Goal: Obtain resource: Obtain resource

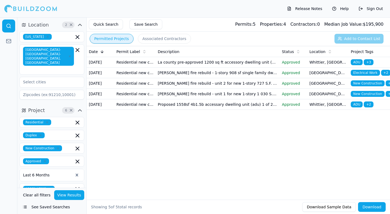
click at [65, 196] on button "View Results" at bounding box center [69, 196] width 30 height 10
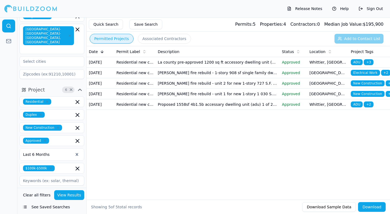
scroll to position [27, 0]
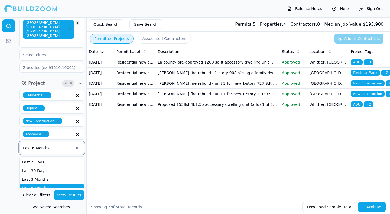
click at [50, 146] on div at bounding box center [48, 148] width 50 height 5
click at [29, 192] on div "Last Year" at bounding box center [52, 196] width 64 height 9
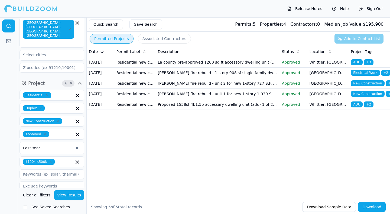
click at [72, 195] on button "View Results" at bounding box center [69, 196] width 30 height 10
click at [77, 92] on icon "button" at bounding box center [77, 95] width 7 height 7
click at [103, 138] on div "Date Permit Label Description Status Location Project Tags [DATE] Residential n…" at bounding box center [239, 114] width 304 height 137
click at [77, 118] on icon "button" at bounding box center [77, 121] width 7 height 7
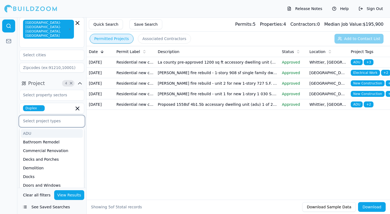
click at [30, 129] on div "ADU" at bounding box center [52, 133] width 62 height 9
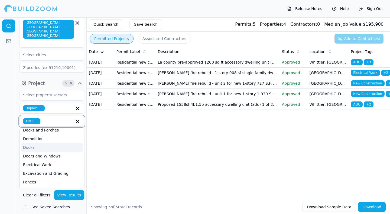
scroll to position [54, 0]
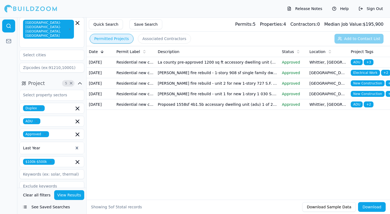
click at [104, 174] on div "Date Permit Label Description Status Location Project Tags [DATE] Residential n…" at bounding box center [239, 114] width 304 height 137
click at [78, 105] on icon "button" at bounding box center [77, 108] width 7 height 7
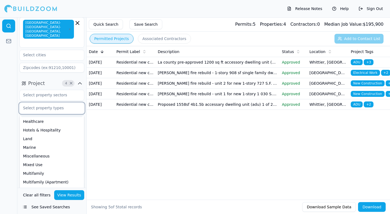
scroll to position [54, 0]
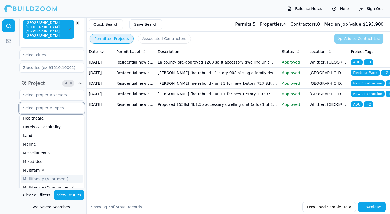
click at [37, 175] on div "Multifamily (Apartment)" at bounding box center [52, 179] width 62 height 9
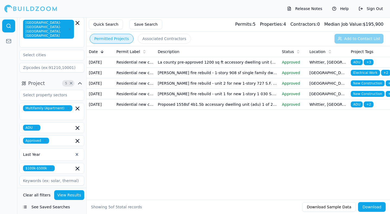
click at [94, 158] on div "Date Permit Label Description Status Location Project Tags [DATE] Residential n…" at bounding box center [239, 114] width 304 height 137
click at [70, 195] on button "View Results" at bounding box center [69, 196] width 30 height 10
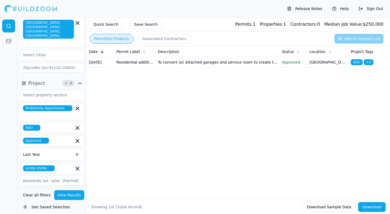
click at [179, 64] on td "To convert (e) attached garages and service room to create two (n) attached adu…" at bounding box center [218, 62] width 124 height 11
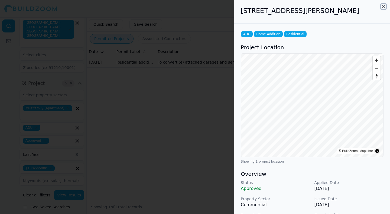
click at [385, 5] on icon "button" at bounding box center [384, 6] width 4 height 4
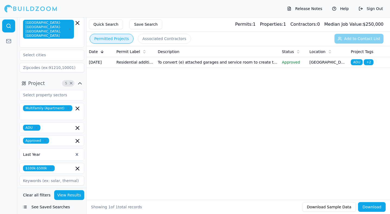
click at [155, 39] on button "Associated Contractors" at bounding box center [164, 39] width 53 height 10
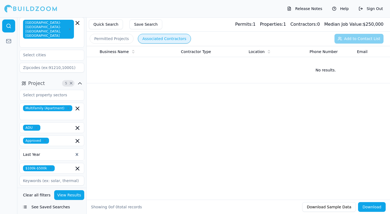
click at [113, 38] on button "Permitted Projects" at bounding box center [112, 39] width 44 height 10
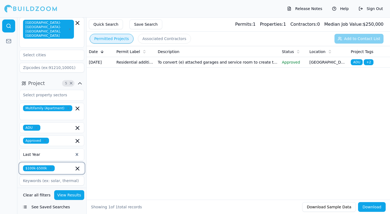
click at [78, 166] on icon "button" at bounding box center [77, 169] width 7 height 7
click at [65, 199] on button "View Results" at bounding box center [69, 196] width 30 height 10
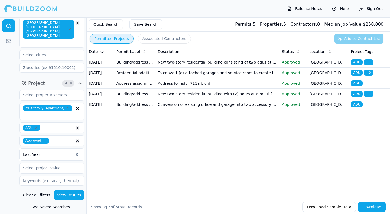
click at [172, 63] on td "New two-story residential building consisting of two adus at a multi-family pro…" at bounding box center [218, 62] width 124 height 11
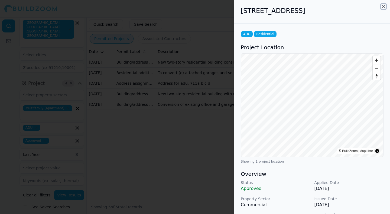
click at [383, 5] on icon "button" at bounding box center [384, 6] width 4 height 4
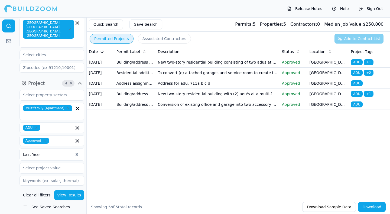
click at [172, 78] on td "To convert (e) attached garages and service room to create two (n) attached adu…" at bounding box center [218, 73] width 124 height 11
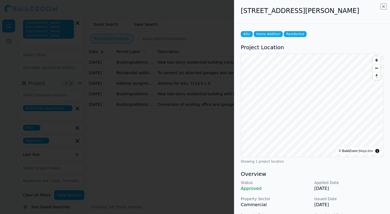
click at [384, 6] on icon "button" at bounding box center [384, 6] width 2 height 2
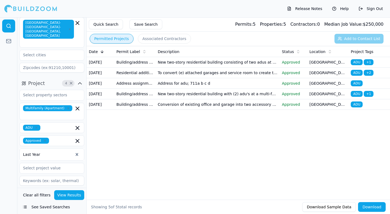
click at [160, 89] on td "Address for adu; 711a b c d" at bounding box center [218, 83] width 124 height 11
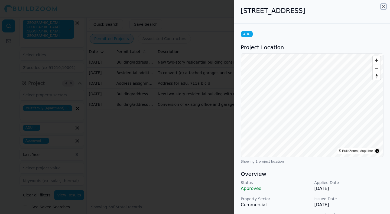
click at [384, 5] on icon "button" at bounding box center [384, 6] width 4 height 4
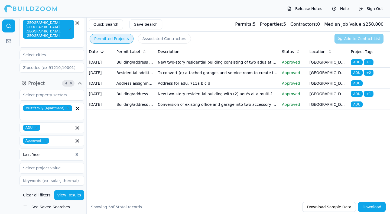
click at [169, 99] on td "New two-story residential building with (2) adu's at a multi-family property. N…" at bounding box center [218, 94] width 124 height 11
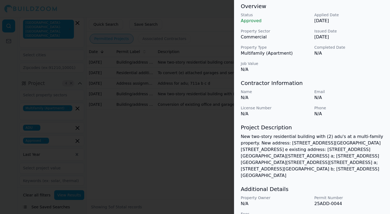
scroll to position [171, 0]
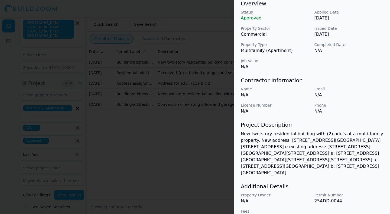
click at [329, 198] on p "25ADD-0044" at bounding box center [349, 201] width 69 height 7
click at [327, 198] on p "25ADD-0044" at bounding box center [349, 201] width 69 height 7
click at [318, 198] on p "25ADD-0044" at bounding box center [349, 201] width 69 height 7
click at [188, 151] on div at bounding box center [195, 107] width 390 height 214
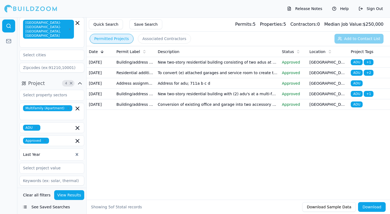
click at [185, 110] on td "Conversion of existing office and garage into two accessory dwelling units at a…" at bounding box center [218, 104] width 124 height 11
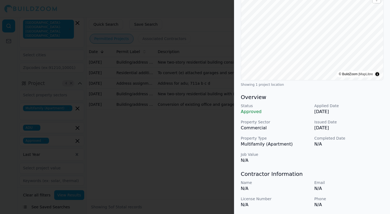
scroll to position [0, 0]
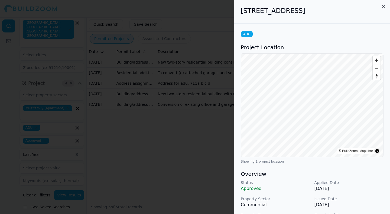
click at [382, 4] on div "[STREET_ADDRESS] ADU Project Location © BuildZoom | MapLibre Showing 1 project …" at bounding box center [312, 107] width 156 height 214
click at [386, 7] on icon "button" at bounding box center [384, 6] width 4 height 4
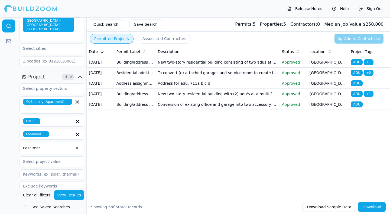
scroll to position [39, 0]
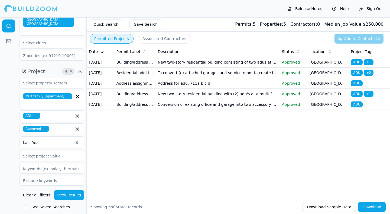
click at [80, 196] on icon "button" at bounding box center [79, 197] width 3 height 2
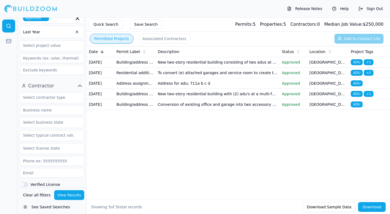
scroll to position [153, 0]
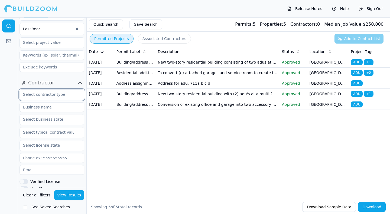
click at [46, 90] on input "text" at bounding box center [48, 95] width 57 height 10
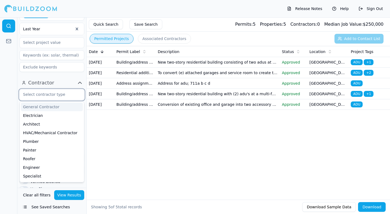
click at [43, 103] on div "General Contractor" at bounding box center [52, 107] width 62 height 9
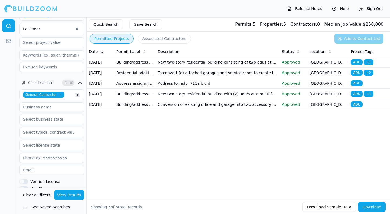
click at [98, 157] on div "Date Permit Label Description Status Location Project Tags [DATE] Building/addr…" at bounding box center [239, 114] width 304 height 137
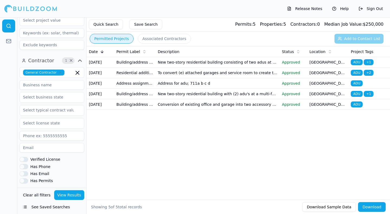
scroll to position [207, 0]
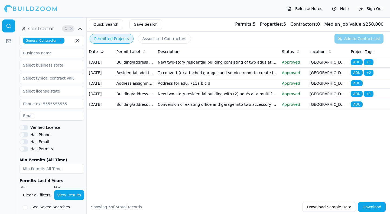
click at [22, 125] on button "Verified License" at bounding box center [24, 127] width 9 height 5
click at [21, 132] on button "Has Phone" at bounding box center [24, 134] width 9 height 5
click at [21, 124] on div "General Contractor Verified License Has Phone Has Email Has Permits Min Permits…" at bounding box center [52, 118] width 65 height 166
click at [23, 140] on button "Has Email" at bounding box center [24, 142] width 9 height 5
click at [23, 147] on button "Has Permits" at bounding box center [24, 149] width 9 height 5
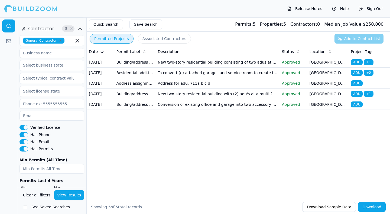
click at [368, 206] on button "Download" at bounding box center [372, 207] width 28 height 10
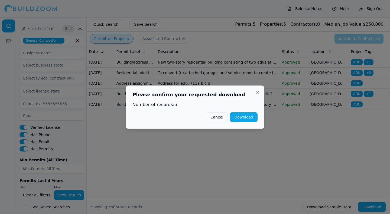
click at [244, 117] on button "Download" at bounding box center [244, 117] width 28 height 10
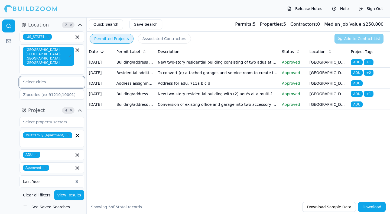
click at [30, 77] on input "text" at bounding box center [48, 82] width 57 height 10
type input "Long"
click at [29, 90] on div "[GEOGRAPHIC_DATA], [GEOGRAPHIC_DATA]" at bounding box center [52, 97] width 62 height 14
click at [3, 56] on div at bounding box center [8, 115] width 17 height 197
click at [35, 77] on input "text" at bounding box center [48, 82] width 57 height 10
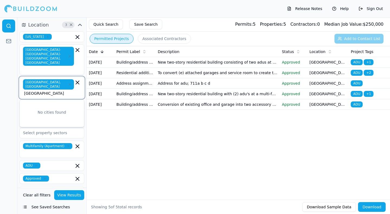
scroll to position [0, 3]
type input "[GEOGRAPHIC_DATA]"
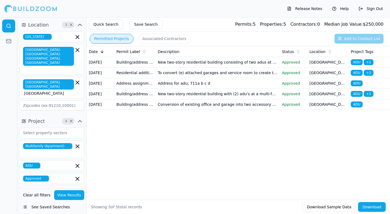
scroll to position [0, 0]
click at [106, 154] on div "Date Permit Label Description Status Location Project Tags [DATE] Building/addr…" at bounding box center [239, 114] width 304 height 137
click at [70, 196] on button "View Results" at bounding box center [69, 196] width 30 height 10
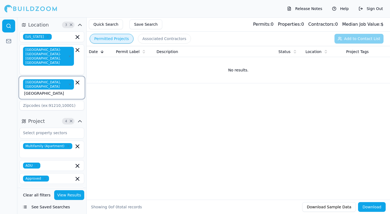
click at [77, 81] on icon "button" at bounding box center [77, 82] width 3 height 3
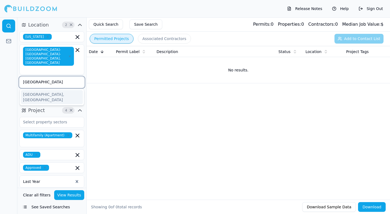
drag, startPoint x: 46, startPoint y: 73, endPoint x: 0, endPoint y: 70, distance: 45.9
click at [0, 70] on div "Location 2 × [US_STATE] [GEOGRAPHIC_DATA]-[GEOGRAPHIC_DATA]-[GEOGRAPHIC_DATA], …" at bounding box center [195, 115] width 390 height 197
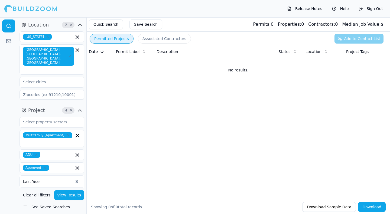
click at [111, 122] on div "Date Permit Label Description Status Location Project Tags No results." at bounding box center [239, 114] width 304 height 137
click at [151, 42] on button "Associated Contractors" at bounding box center [164, 39] width 53 height 10
click at [108, 39] on button "Permitted Projects" at bounding box center [112, 39] width 44 height 10
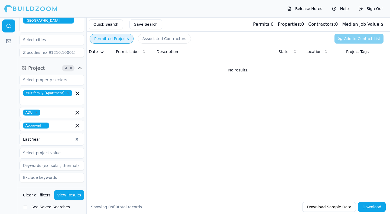
scroll to position [27, 0]
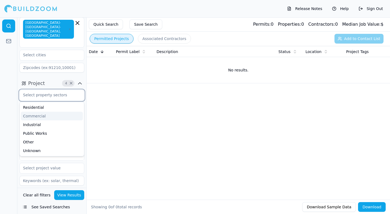
click at [37, 90] on input "text" at bounding box center [48, 95] width 57 height 10
click at [32, 103] on div "Residential" at bounding box center [52, 107] width 62 height 9
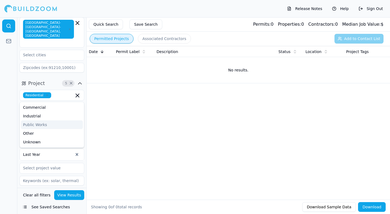
click at [117, 129] on div "Date Permit Label Description Status Location Project Tags No results." at bounding box center [239, 114] width 304 height 137
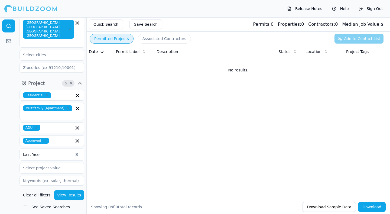
click at [76, 195] on button "View Results" at bounding box center [69, 196] width 30 height 10
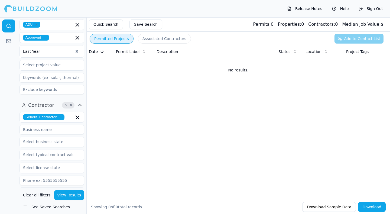
scroll to position [136, 0]
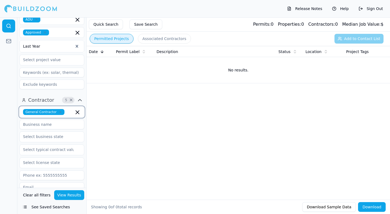
click at [78, 109] on icon "button" at bounding box center [77, 112] width 7 height 7
click at [108, 176] on div "Date Permit Label Description Status Location Project Tags No results." at bounding box center [239, 114] width 304 height 137
click at [64, 195] on button "View Results" at bounding box center [69, 196] width 30 height 10
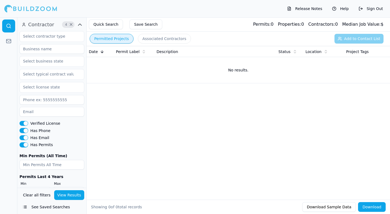
click at [27, 121] on button "Verified License" at bounding box center [24, 123] width 9 height 5
click at [25, 128] on button "Has Phone" at bounding box center [24, 130] width 9 height 5
click at [24, 136] on button "Has Email" at bounding box center [24, 138] width 9 height 5
click at [24, 143] on button "Has Permits" at bounding box center [24, 145] width 9 height 5
click at [68, 193] on button "View Results" at bounding box center [69, 196] width 30 height 10
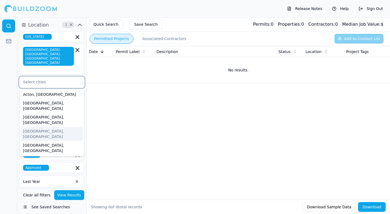
click at [30, 77] on input "text" at bounding box center [48, 82] width 57 height 10
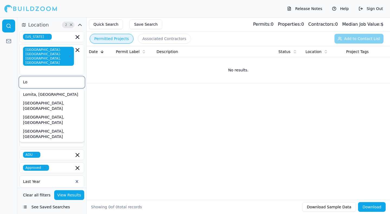
type input "Los"
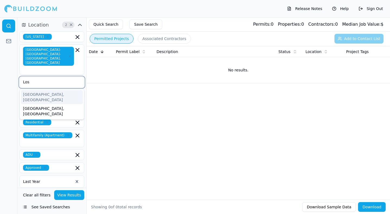
click at [31, 90] on div "[GEOGRAPHIC_DATA], [GEOGRAPHIC_DATA]" at bounding box center [52, 97] width 62 height 14
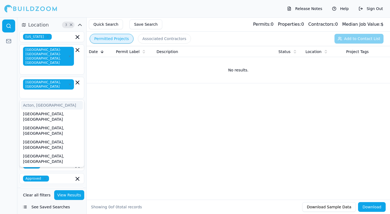
click at [99, 100] on div "Date Permit Label Description Status Location Project Tags No results." at bounding box center [239, 114] width 304 height 137
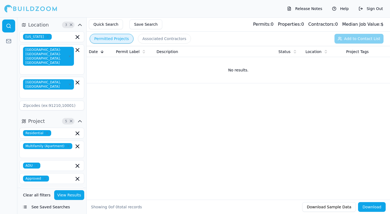
click at [64, 195] on button "View Results" at bounding box center [69, 196] width 30 height 10
click at [153, 38] on button "Associated Contractors" at bounding box center [164, 39] width 53 height 10
click at [115, 42] on button "Permitted Projects" at bounding box center [112, 39] width 44 height 10
click at [77, 81] on icon "button" at bounding box center [77, 82] width 3 height 3
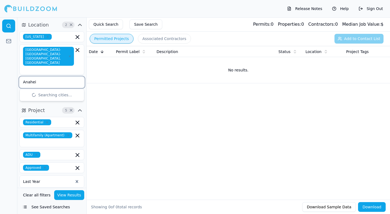
type input "[GEOGRAPHIC_DATA]"
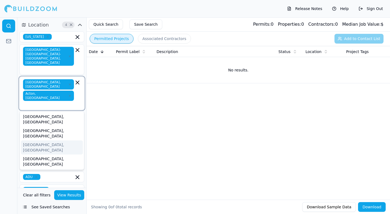
click at [39, 141] on div "[GEOGRAPHIC_DATA], [GEOGRAPHIC_DATA]" at bounding box center [52, 148] width 62 height 14
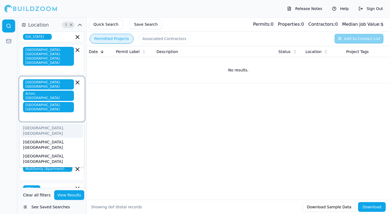
click at [51, 124] on div "[GEOGRAPHIC_DATA], [GEOGRAPHIC_DATA]" at bounding box center [52, 131] width 62 height 14
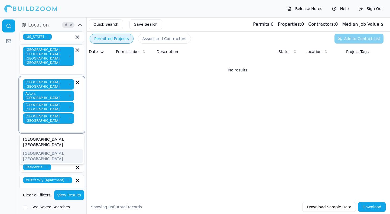
click at [36, 149] on div "[GEOGRAPHIC_DATA], [GEOGRAPHIC_DATA]" at bounding box center [52, 156] width 62 height 14
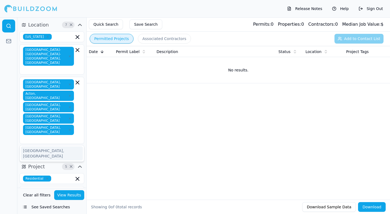
click at [76, 195] on button "View Results" at bounding box center [69, 196] width 30 height 10
click at [78, 81] on icon "button" at bounding box center [77, 82] width 3 height 3
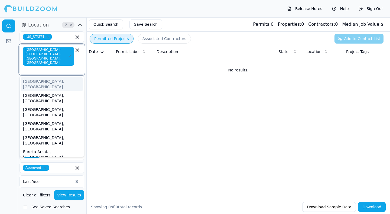
click at [53, 67] on input "text" at bounding box center [49, 69] width 50 height 5
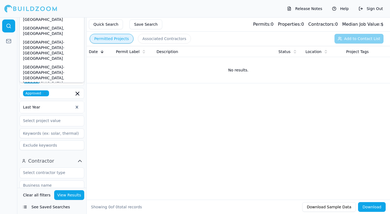
scroll to position [81, 0]
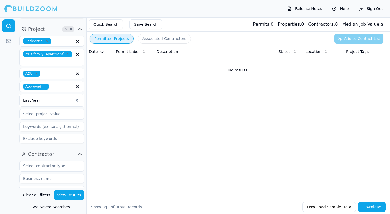
click at [120, 128] on div "Date Permit Label Description Status Location Project Tags No results." at bounding box center [239, 114] width 304 height 137
click at [44, 97] on div at bounding box center [52, 99] width 58 height 5
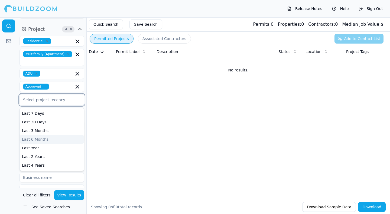
click at [34, 135] on div "Last 6 Months" at bounding box center [52, 139] width 64 height 9
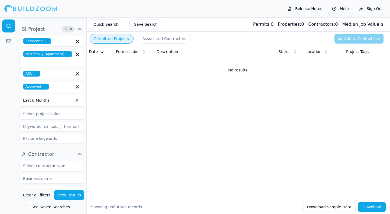
click at [69, 195] on button "View Results" at bounding box center [69, 196] width 30 height 10
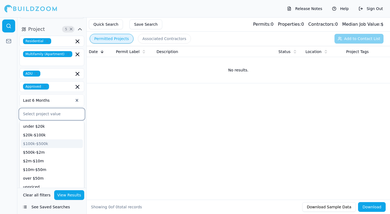
click at [36, 109] on input "text" at bounding box center [48, 114] width 57 height 10
click at [31, 140] on div "$100k-$500k" at bounding box center [52, 144] width 62 height 9
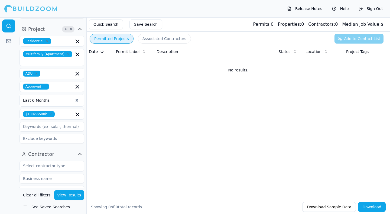
click at [66, 196] on button "View Results" at bounding box center [69, 196] width 30 height 10
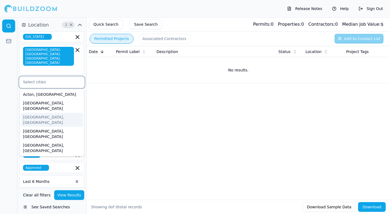
click at [28, 77] on input "text" at bounding box center [48, 82] width 57 height 10
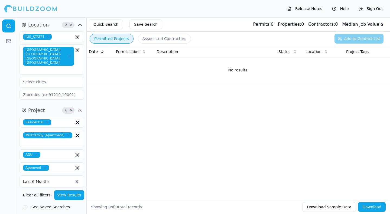
click at [103, 116] on div "Date Permit Label Description Status Location Project Tags No results." at bounding box center [239, 114] width 304 height 137
click at [76, 133] on icon "button" at bounding box center [77, 136] width 7 height 7
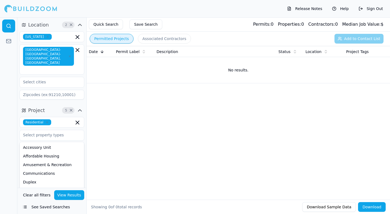
click at [73, 195] on button "View Results" at bounding box center [69, 196] width 30 height 10
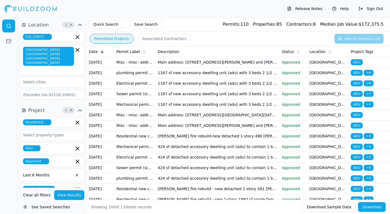
click at [142, 51] on icon at bounding box center [144, 52] width 4 height 4
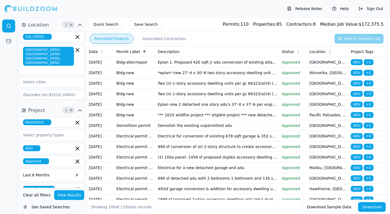
click at [376, 208] on button "Download" at bounding box center [372, 207] width 28 height 10
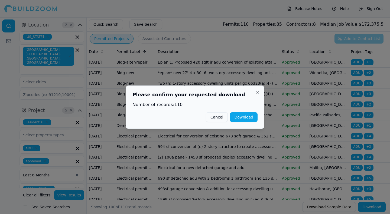
click at [246, 120] on button "Download" at bounding box center [244, 117] width 28 height 10
